Goal: Transaction & Acquisition: Purchase product/service

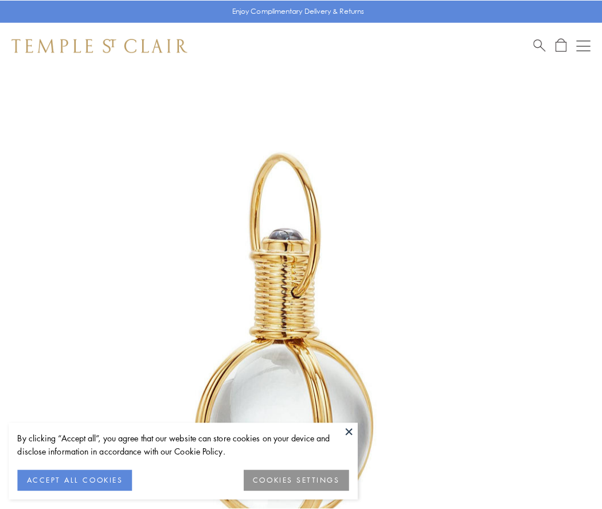
scroll to position [299, 0]
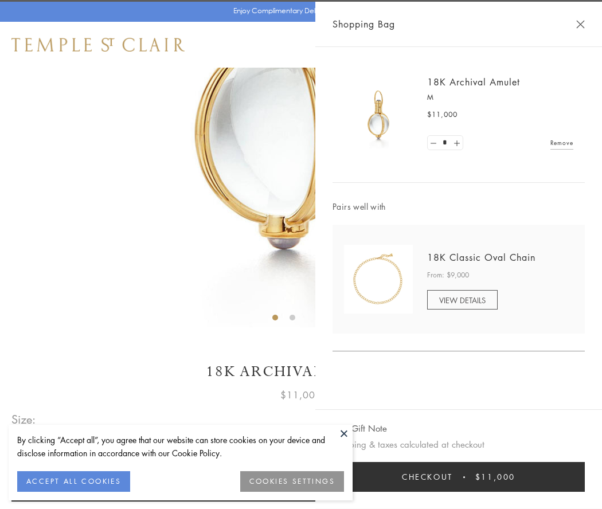
click at [459, 477] on button "Checkout $11,000" at bounding box center [459, 477] width 252 height 30
